Goal: Transaction & Acquisition: Book appointment/travel/reservation

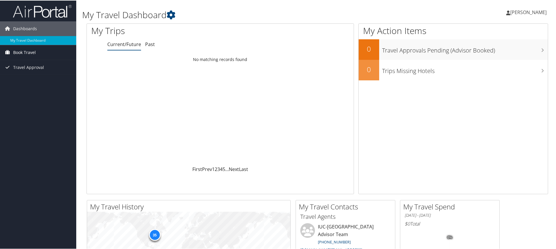
click at [37, 54] on link "Book Travel" at bounding box center [38, 52] width 76 height 15
click at [39, 74] on link "Book/Manage Online Trips" at bounding box center [38, 72] width 76 height 9
